Goal: Task Accomplishment & Management: Complete application form

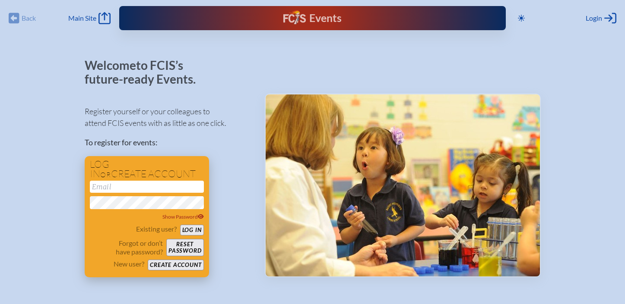
click at [177, 262] on button "Create account" at bounding box center [176, 265] width 56 height 11
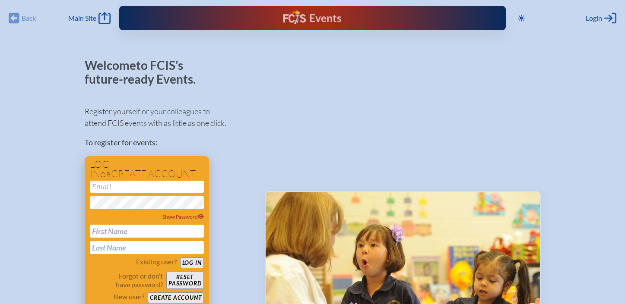
click at [132, 186] on input "email" at bounding box center [147, 187] width 114 height 12
type input "mwaldroff@thediscoveryschool.org"
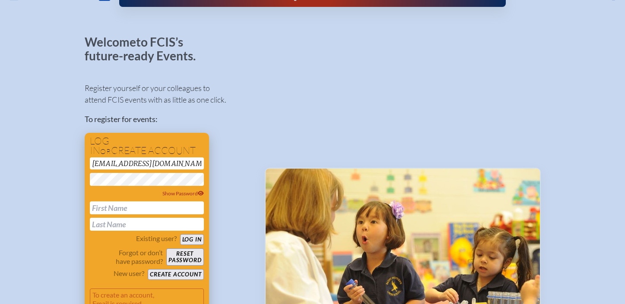
scroll to position [63, 0]
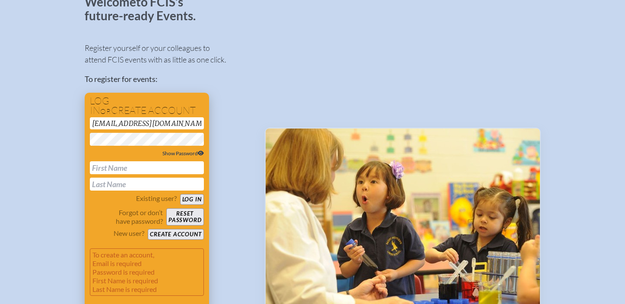
click at [176, 153] on span "Show Password" at bounding box center [182, 153] width 41 height 6
click at [168, 167] on input "text" at bounding box center [147, 167] width 114 height 13
type input "Mary"
type input "Waldroff"
click at [179, 238] on button "Create account" at bounding box center [176, 234] width 56 height 11
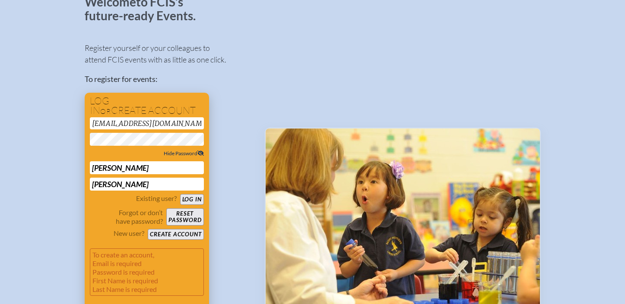
scroll to position [0, 0]
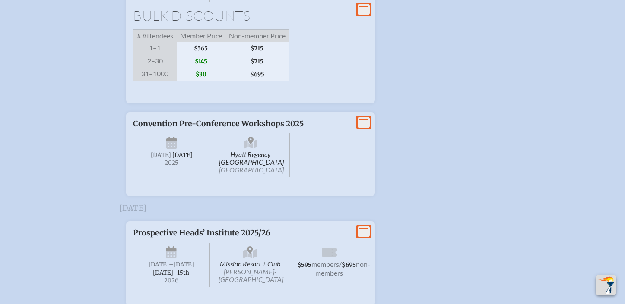
scroll to position [1321, 0]
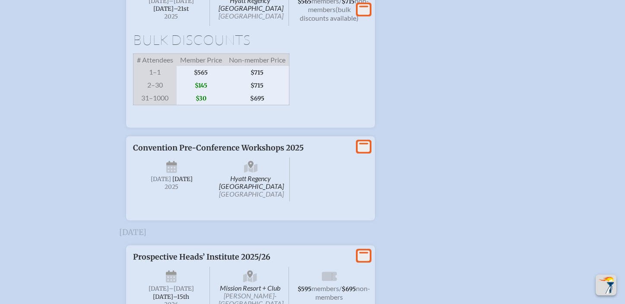
click at [356, 154] on div "View More" at bounding box center [364, 147] width 16 height 14
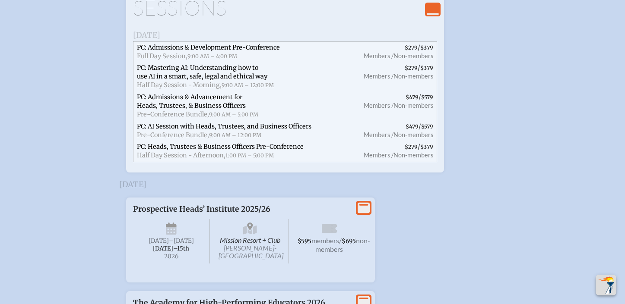
scroll to position [1453, 0]
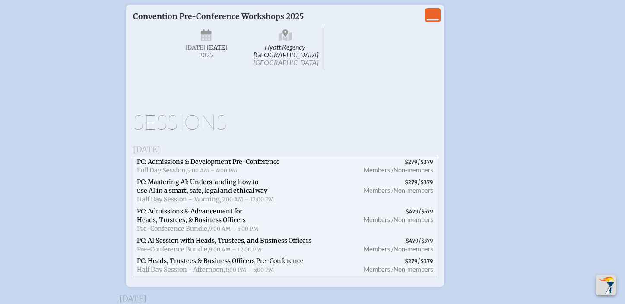
click at [429, 21] on icon "View Less" at bounding box center [432, 15] width 12 height 12
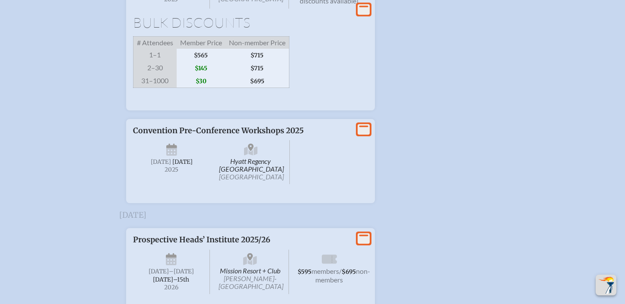
scroll to position [1262, 0]
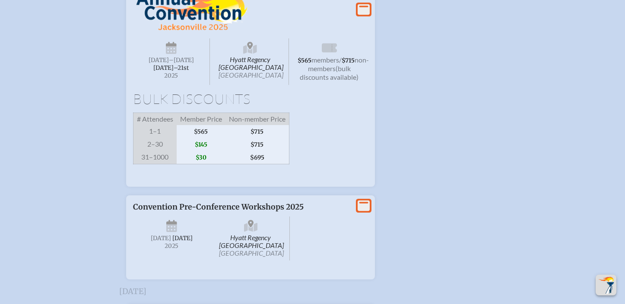
click at [363, 15] on icon at bounding box center [363, 9] width 12 height 11
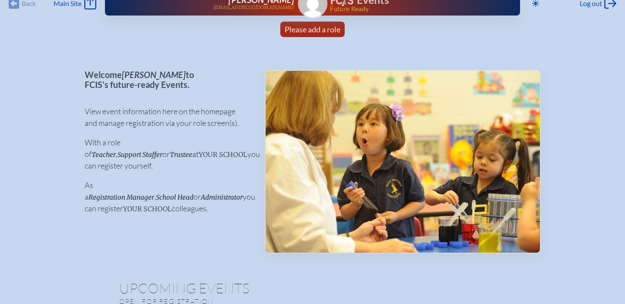
scroll to position [0, 0]
